Goal: Information Seeking & Learning: Learn about a topic

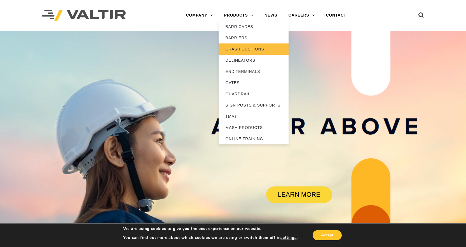
click at [246, 47] on link "CRASH CUSHIONS" at bounding box center [254, 48] width 70 height 11
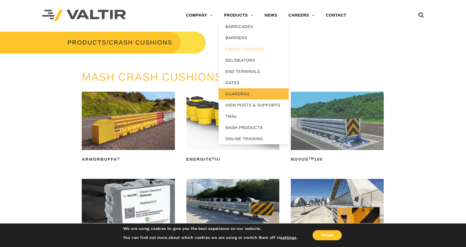
click at [235, 91] on link "GUARDRAIL" at bounding box center [254, 93] width 70 height 11
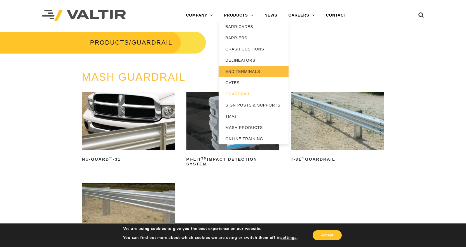
click at [235, 73] on link "END TERMINALS" at bounding box center [254, 71] width 70 height 11
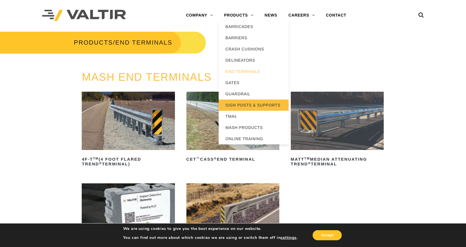
click at [240, 104] on link "SIGN POSTS & SUPPORTS" at bounding box center [254, 104] width 70 height 11
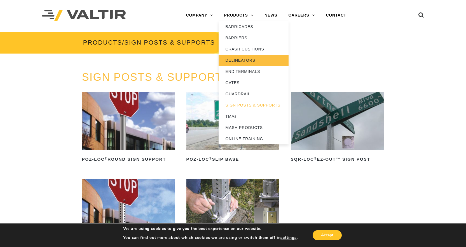
click at [238, 62] on link "DELINEATORS" at bounding box center [254, 60] width 70 height 11
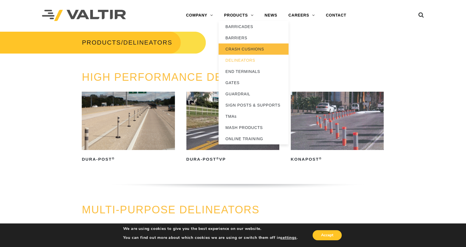
click at [244, 47] on link "CRASH CUSHIONS" at bounding box center [254, 48] width 70 height 11
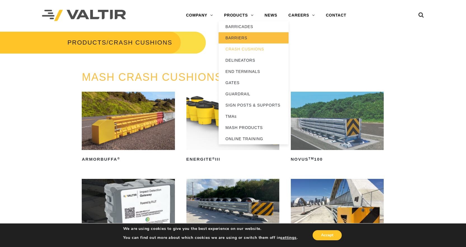
click at [242, 38] on link "BARRIERS" at bounding box center [254, 37] width 70 height 11
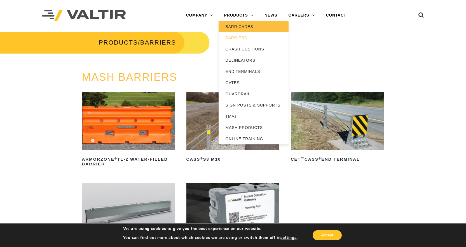
click at [241, 25] on link "BARRICADES" at bounding box center [254, 26] width 70 height 11
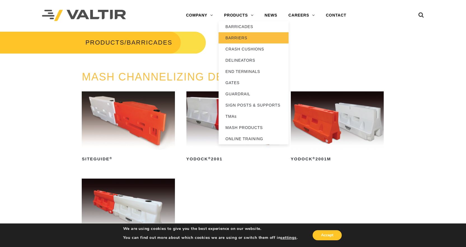
click at [241, 40] on link "BARRIERS" at bounding box center [254, 37] width 70 height 11
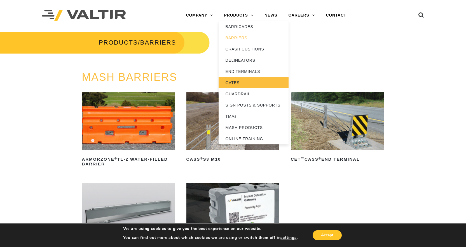
click at [233, 81] on link "GATES" at bounding box center [254, 82] width 70 height 11
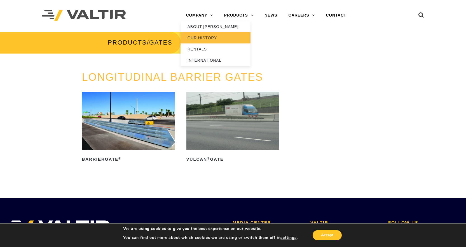
click at [193, 38] on link "OUR HISTORY" at bounding box center [216, 37] width 70 height 11
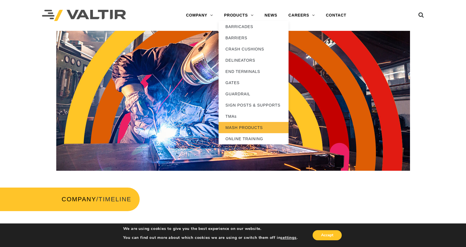
click at [249, 125] on link "MASH PRODUCTS" at bounding box center [254, 127] width 70 height 11
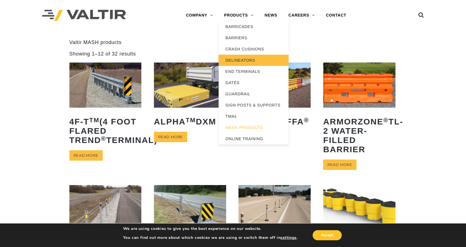
click at [238, 61] on link "DELINEATORS" at bounding box center [254, 60] width 70 height 11
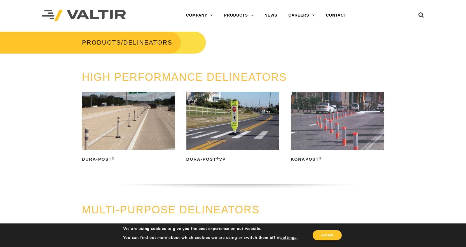
click at [112, 144] on img at bounding box center [128, 121] width 93 height 58
click at [146, 120] on img at bounding box center [128, 121] width 93 height 58
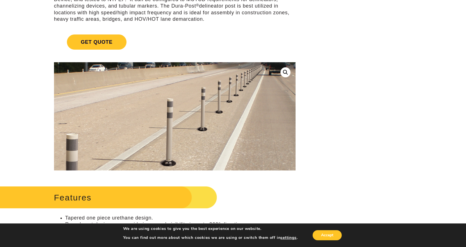
scroll to position [93, 0]
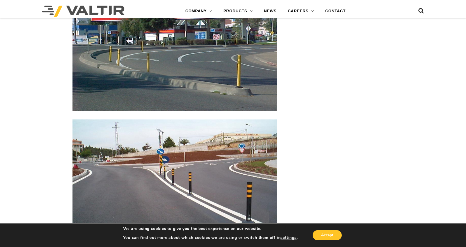
scroll to position [970, 0]
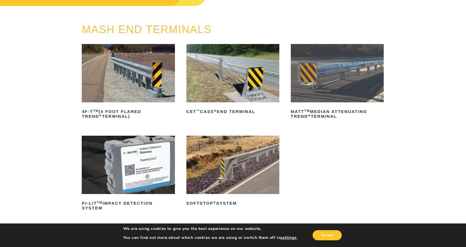
scroll to position [56, 0]
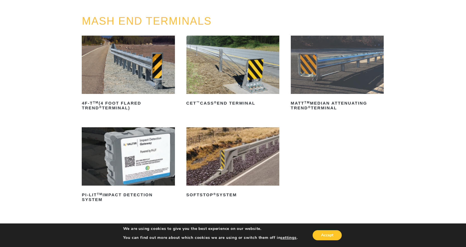
click at [169, 163] on img at bounding box center [128, 156] width 93 height 58
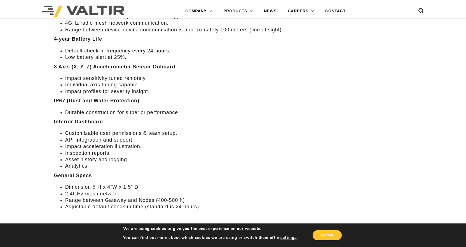
scroll to position [635, 0]
